Goal: Understand process/instructions

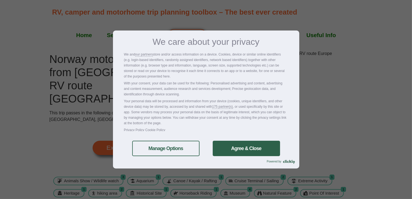
click at [243, 139] on div "We care about your privacy We and our partners store and/or access information …" at bounding box center [206, 100] width 187 height 138
click at [246, 151] on link "Agree & Close" at bounding box center [246, 148] width 67 height 15
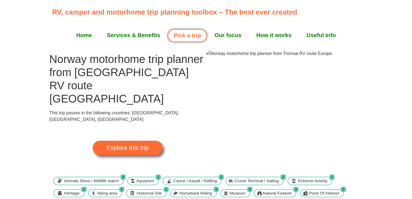
click at [284, 31] on link "How it works" at bounding box center [274, 35] width 50 height 14
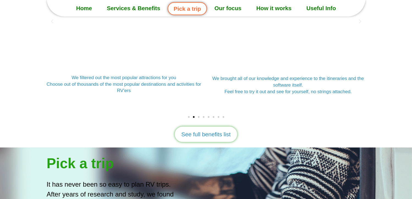
scroll to position [698, 0]
